Goal: Task Accomplishment & Management: Complete application form

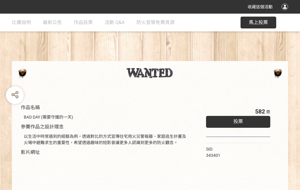
click at [285, 12] on div "收藏這個活動" at bounding box center [150, 7] width 300 height 14
click at [186, 58] on div "作品名稱 BAD DAY (需要守護的一天) 參賽作品之設計理念 以生活中時常遇到的經驗為例，透過對比的方式宣傳住宅用火災警報器、家庭逃生計畫及火場中避難求生…" at bounding box center [150, 139] width 300 height 250
click at [236, 120] on span "投票" at bounding box center [238, 122] width 10 height 6
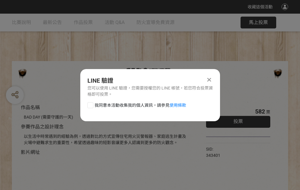
click at [90, 104] on div at bounding box center [90, 105] width 6 height 6
checkbox input "true"
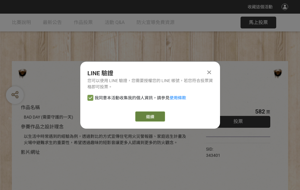
click at [149, 117] on link "繼續" at bounding box center [150, 117] width 30 height 10
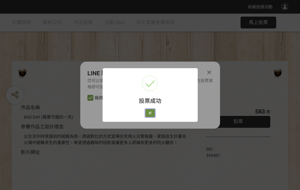
click at [148, 112] on button "好" at bounding box center [150, 113] width 10 height 8
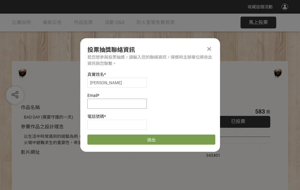
click at [119, 104] on input at bounding box center [116, 104] width 59 height 10
type input "[EMAIL_ADDRESS][DOMAIN_NAME]"
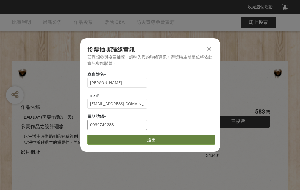
type input "0939749283"
click at [104, 138] on button "送出" at bounding box center [151, 140] width 128 height 10
